Goal: Task Accomplishment & Management: Manage account settings

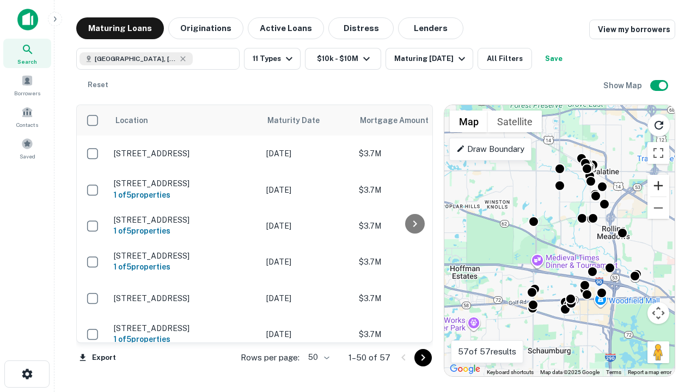
click at [658, 186] on button "Zoom in" at bounding box center [658, 186] width 22 height 22
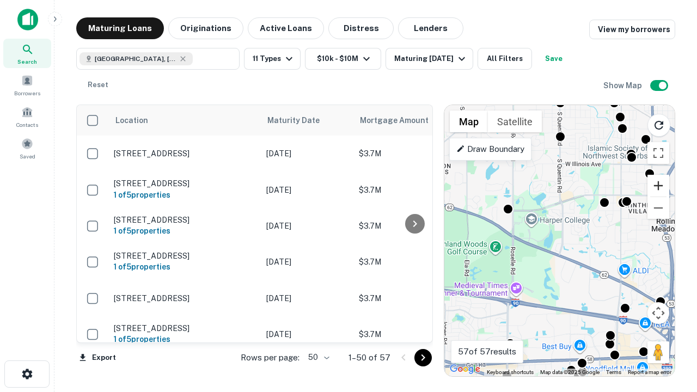
click at [658, 186] on button "Zoom in" at bounding box center [658, 186] width 22 height 22
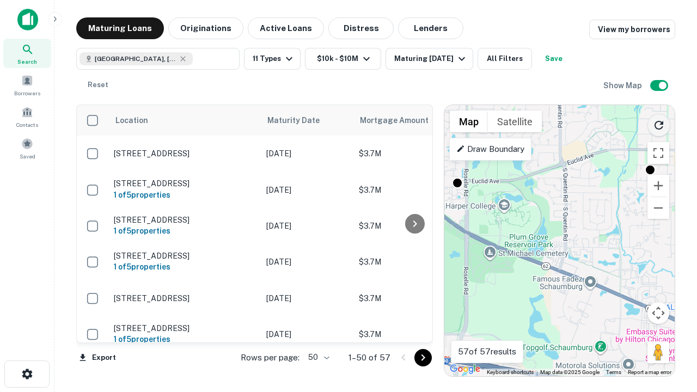
click at [659, 123] on icon "Reload search area" at bounding box center [658, 125] width 13 height 13
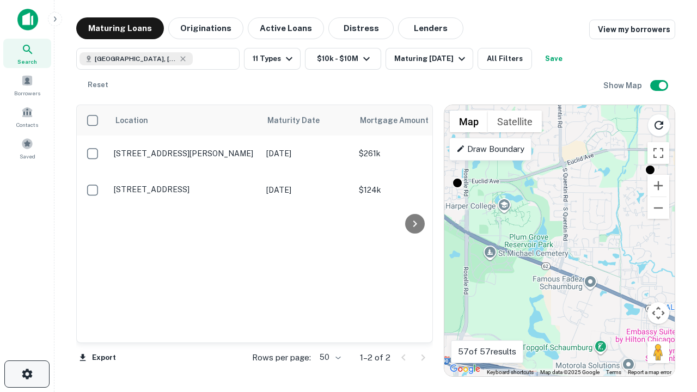
click at [27, 374] on icon "button" at bounding box center [27, 373] width 13 height 13
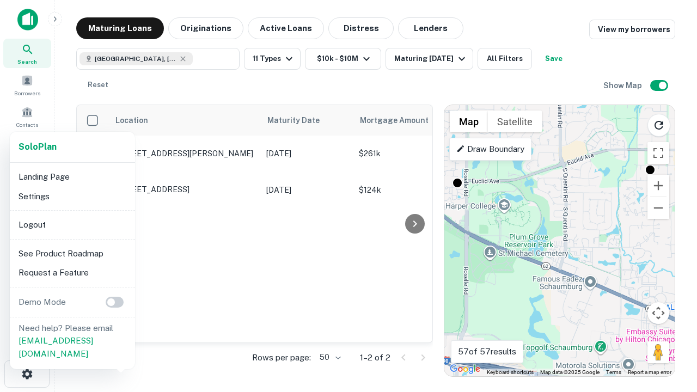
click at [72, 224] on li "Logout" at bounding box center [72, 225] width 117 height 20
